Goal: Information Seeking & Learning: Learn about a topic

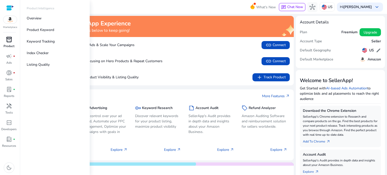
click at [12, 42] on span "inventory_2" at bounding box center [9, 40] width 6 height 6
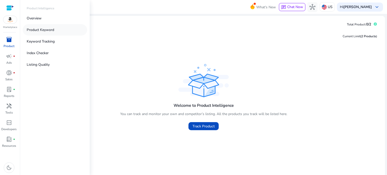
click at [41, 29] on p "Product Keyword" at bounding box center [40, 29] width 27 height 5
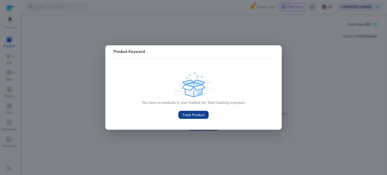
click at [191, 116] on span "Track Product" at bounding box center [193, 114] width 22 height 5
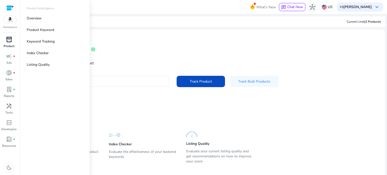
click at [9, 44] on p "Product" at bounding box center [9, 46] width 11 height 5
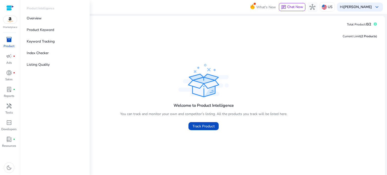
click at [12, 46] on p "Product" at bounding box center [9, 46] width 11 height 5
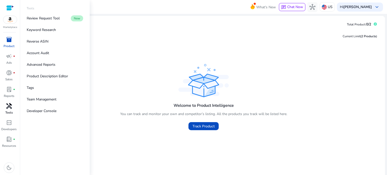
click at [7, 109] on span "handyman" at bounding box center [9, 106] width 6 height 6
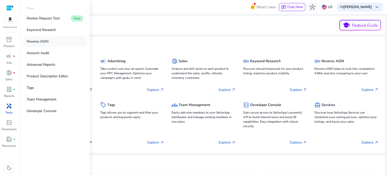
click at [44, 44] on p "Reverse ASIN" at bounding box center [38, 41] width 22 height 5
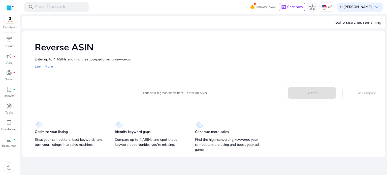
click at [216, 93] on input "Your next big win starts here—enter an ASIN" at bounding box center [211, 93] width 137 height 6
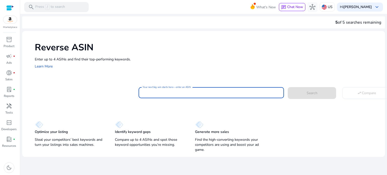
paste input "**********"
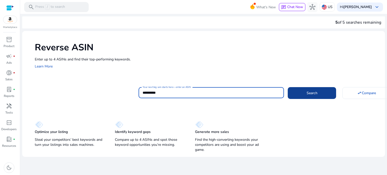
type input "**********"
click at [298, 93] on span at bounding box center [312, 93] width 48 height 12
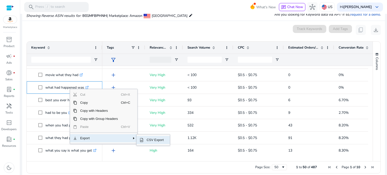
click at [145, 140] on span "CSV Export" at bounding box center [155, 140] width 23 height 8
